Goal: Transaction & Acquisition: Purchase product/service

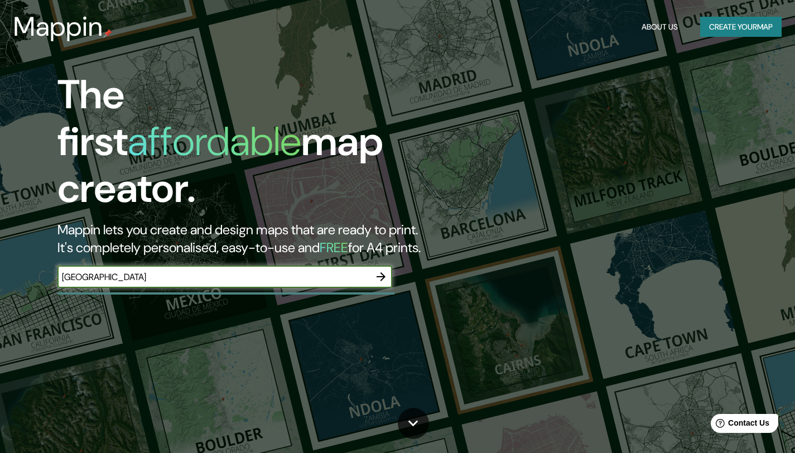
click at [199, 271] on input "[GEOGRAPHIC_DATA]" at bounding box center [213, 277] width 312 height 13
type input "Región Metropolitana [GEOGRAPHIC_DATA]"
click at [375, 270] on icon "button" at bounding box center [380, 276] width 13 height 13
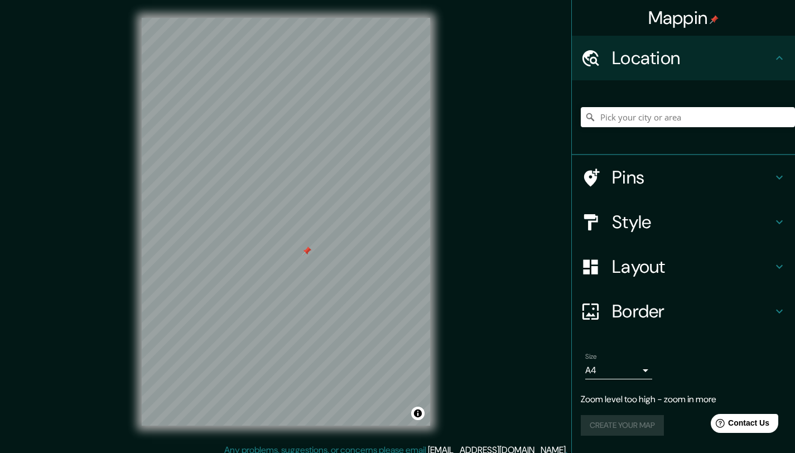
click at [309, 249] on div at bounding box center [306, 251] width 9 height 9
click at [628, 264] on h4 "Layout" at bounding box center [692, 266] width 161 height 22
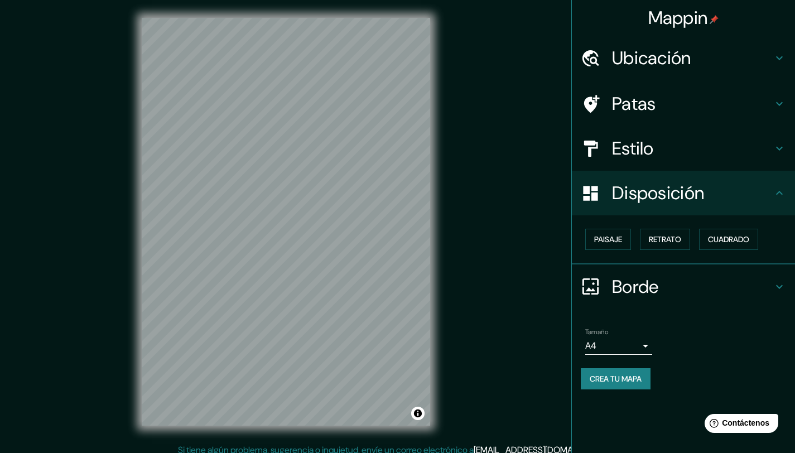
click at [664, 144] on h4 "Estilo" at bounding box center [692, 148] width 161 height 22
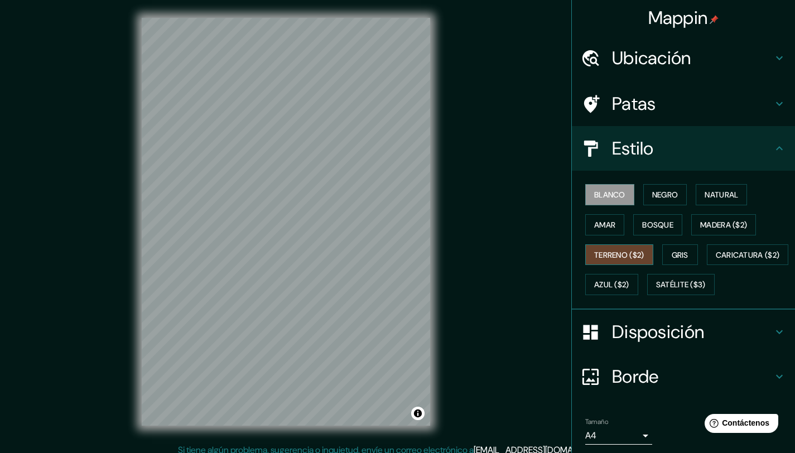
click at [625, 255] on font "Terreno ($2)" at bounding box center [619, 255] width 50 height 10
click at [716, 260] on font "Caricatura ($2)" at bounding box center [748, 255] width 64 height 10
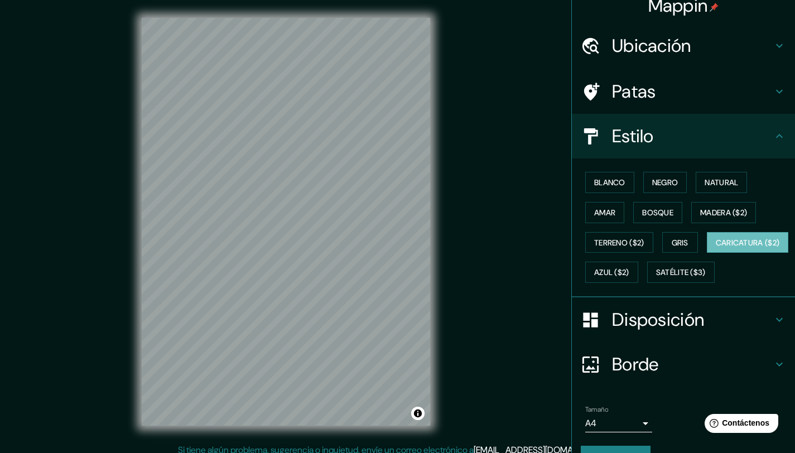
scroll to position [9, 0]
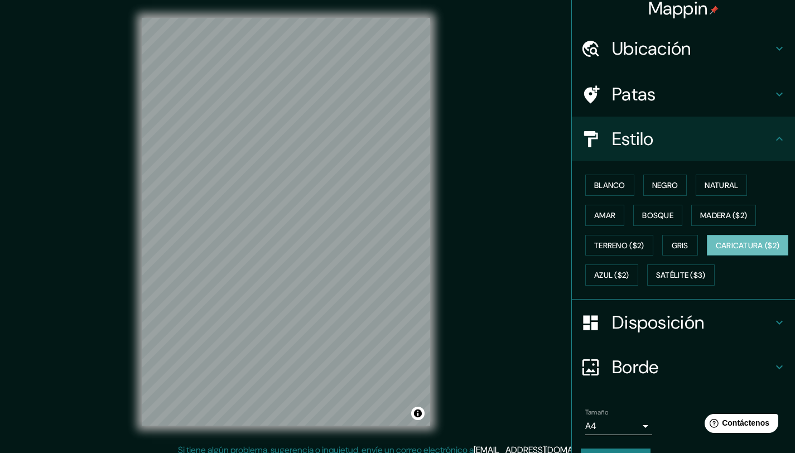
click at [682, 45] on font "Ubicación" at bounding box center [651, 48] width 79 height 23
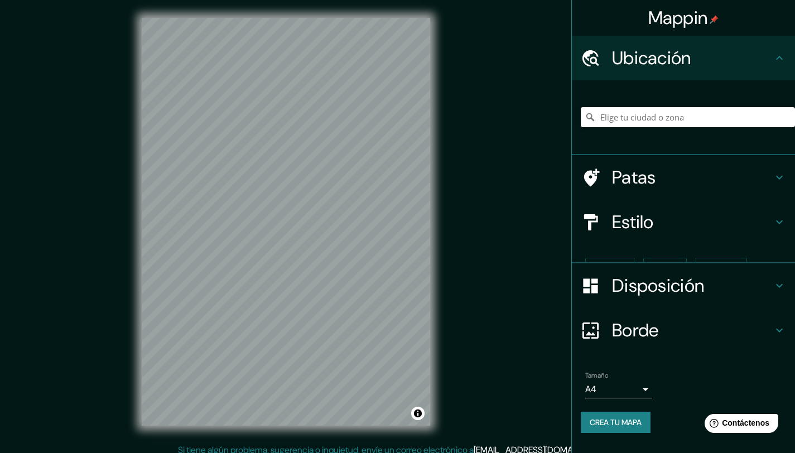
scroll to position [0, 0]
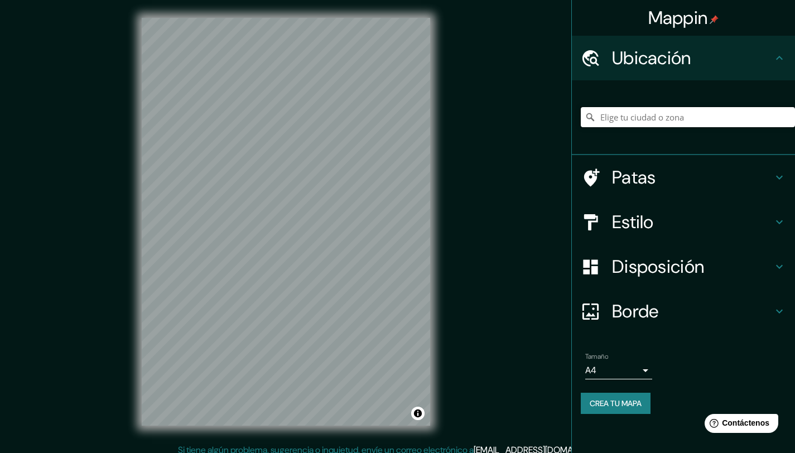
click at [654, 119] on input "Elige tu ciudad o zona" at bounding box center [688, 117] width 214 height 20
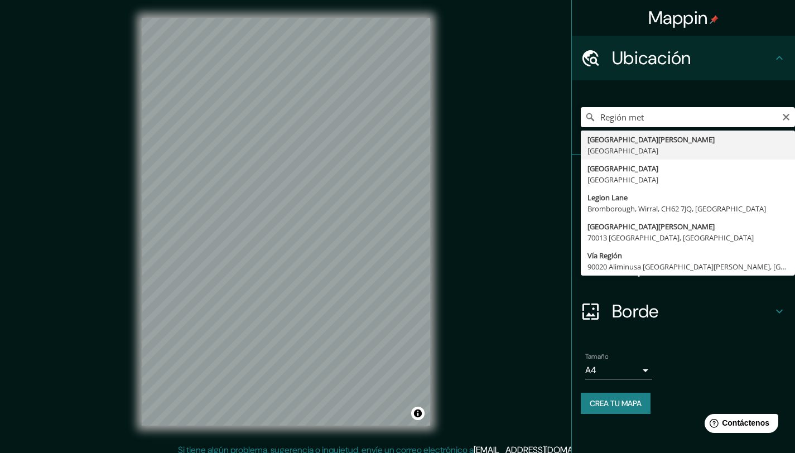
type input "[GEOGRAPHIC_DATA][PERSON_NAME], [GEOGRAPHIC_DATA]"
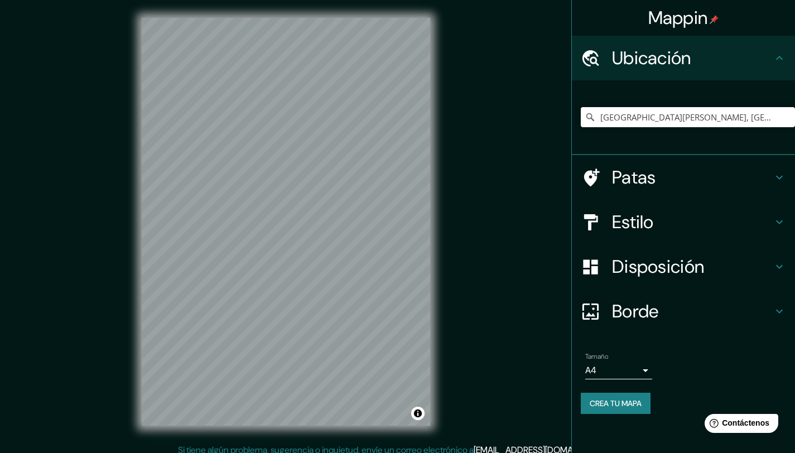
click at [687, 176] on h4 "Patas" at bounding box center [692, 177] width 161 height 22
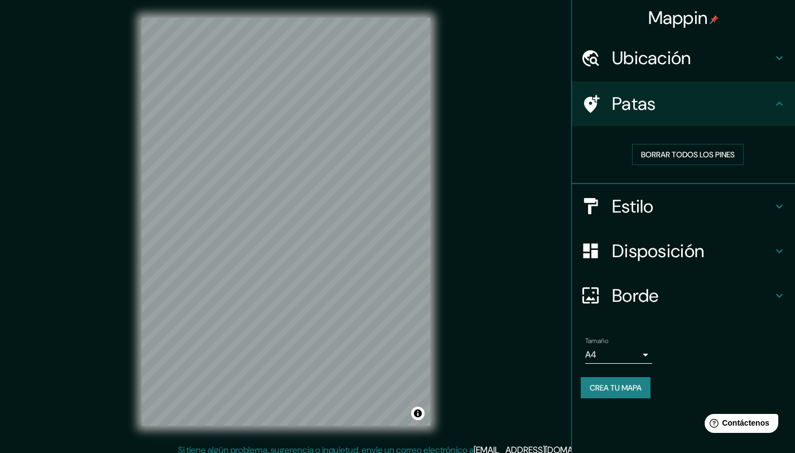
click at [720, 210] on h4 "Estilo" at bounding box center [692, 206] width 161 height 22
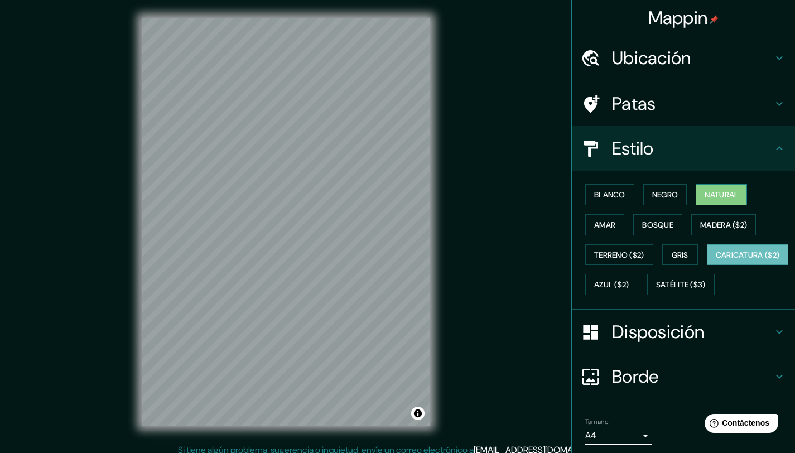
click at [705, 192] on font "Natural" at bounding box center [721, 195] width 33 height 10
click at [601, 229] on font "Amar" at bounding box center [604, 225] width 21 height 10
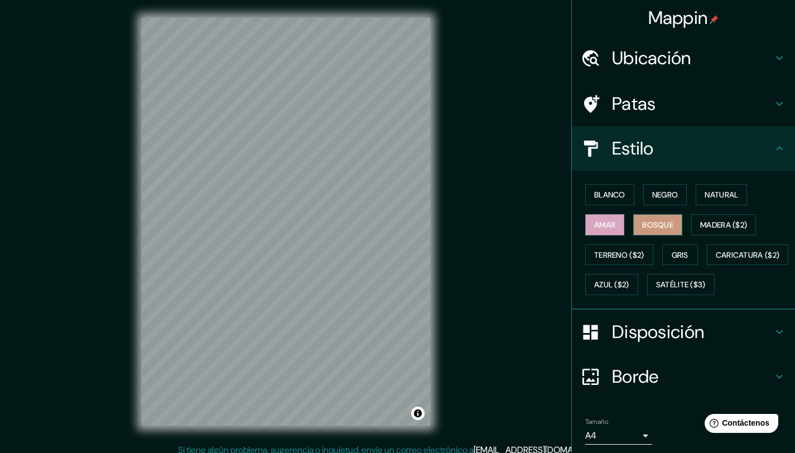
click at [654, 228] on font "Bosque" at bounding box center [657, 225] width 31 height 10
click at [638, 292] on button "Azul ($2)" at bounding box center [611, 284] width 53 height 21
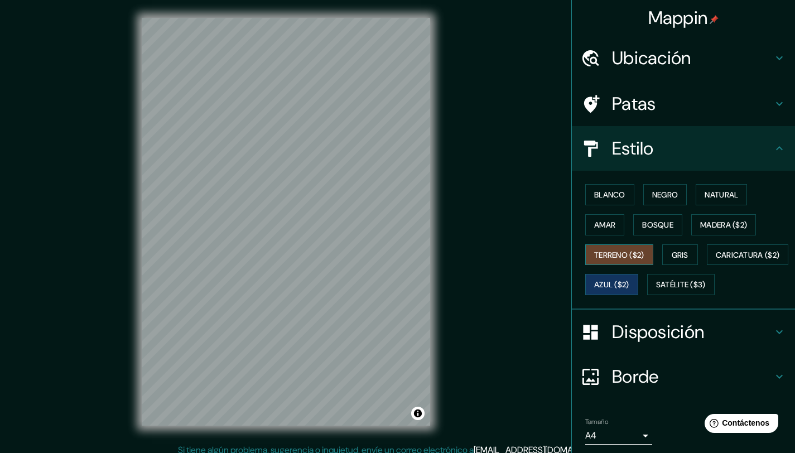
click at [614, 257] on font "Terreno ($2)" at bounding box center [619, 255] width 50 height 10
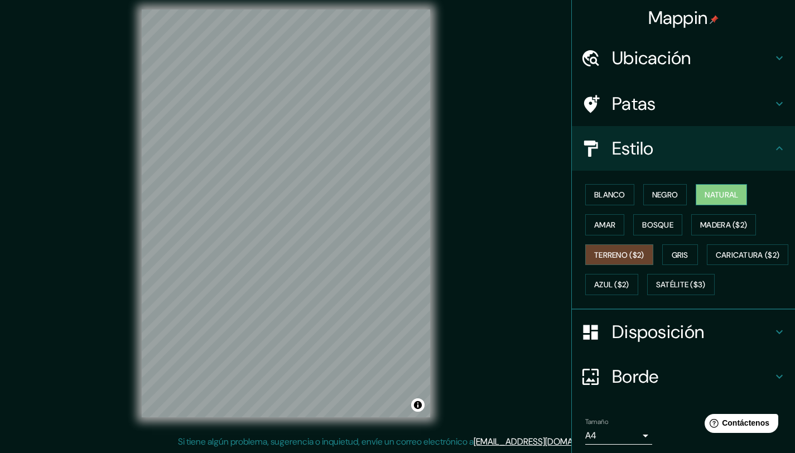
click at [709, 196] on font "Natural" at bounding box center [721, 195] width 33 height 10
click at [642, 344] on font "Disposición" at bounding box center [658, 331] width 92 height 23
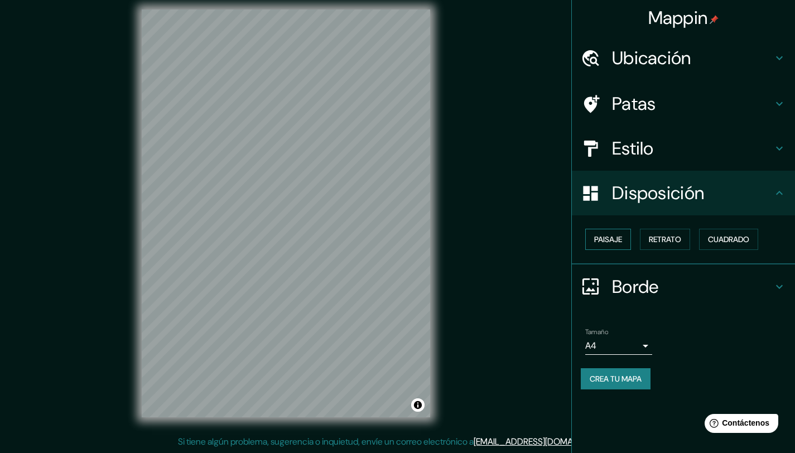
click at [616, 243] on font "Paisaje" at bounding box center [608, 239] width 28 height 10
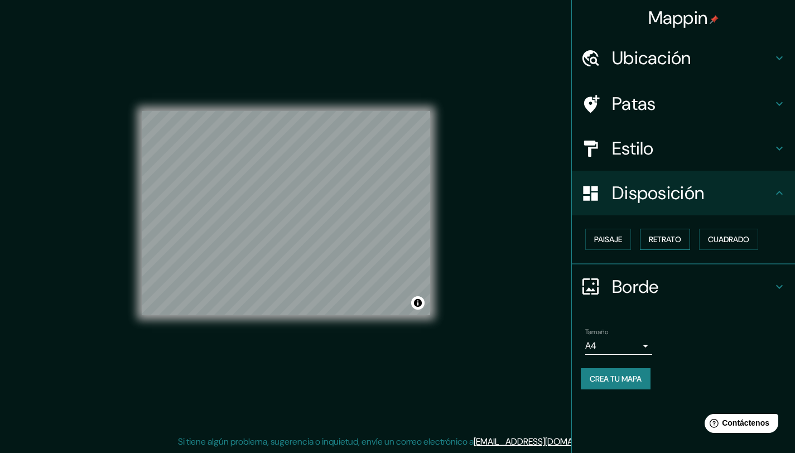
click at [665, 235] on font "Retrato" at bounding box center [665, 239] width 32 height 10
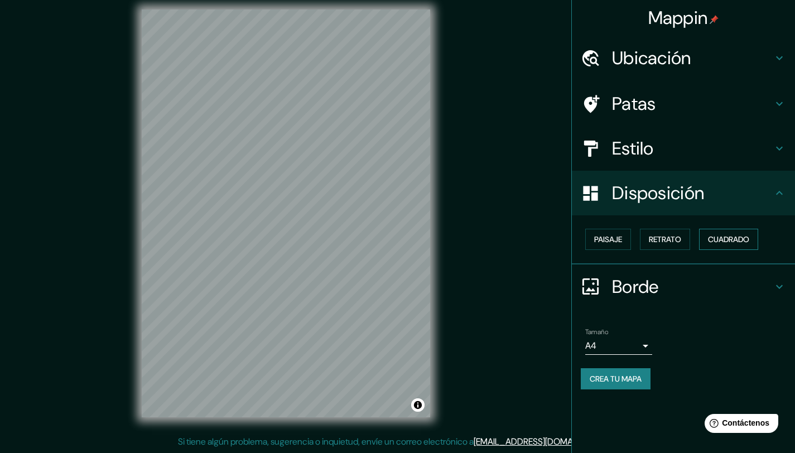
click at [714, 237] on font "Cuadrado" at bounding box center [728, 239] width 41 height 10
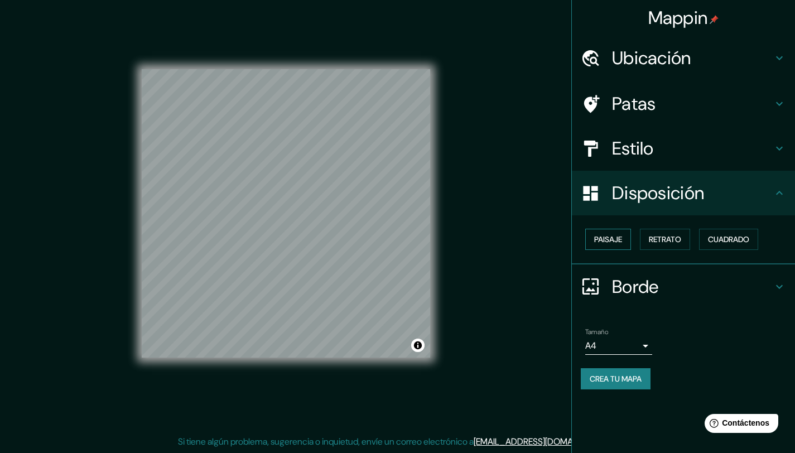
click at [609, 237] on font "Paisaje" at bounding box center [608, 239] width 28 height 10
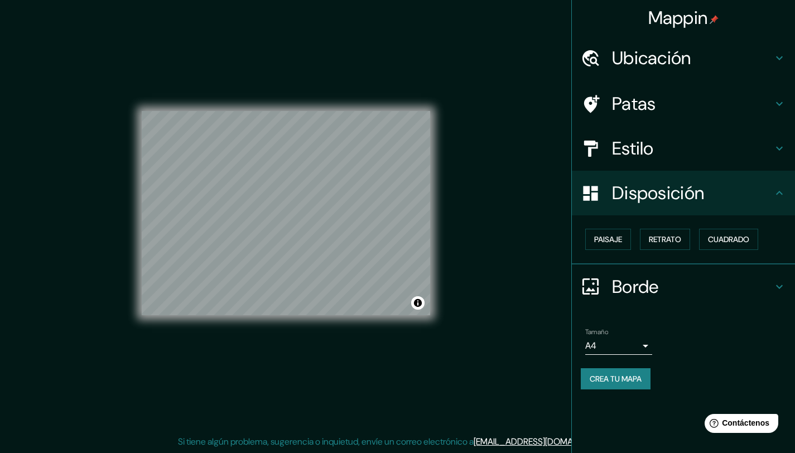
click at [619, 273] on div "Borde" at bounding box center [683, 286] width 223 height 45
